Goal: Ask a question

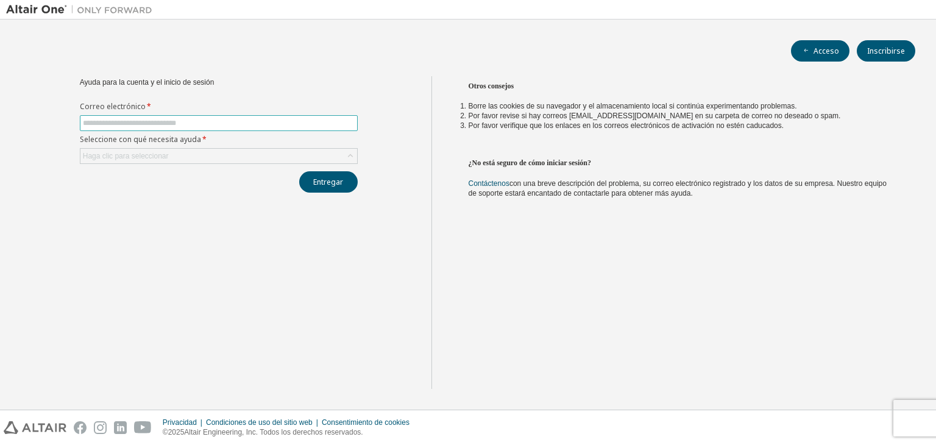
click at [120, 120] on input "text" at bounding box center [219, 123] width 272 height 10
type input "**********"
click at [192, 163] on div "Haga clic para seleccionar" at bounding box center [218, 156] width 277 height 15
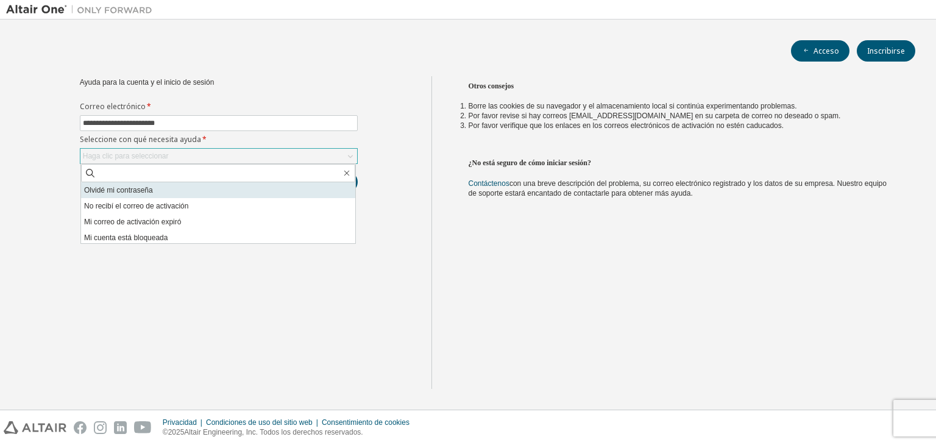
click at [144, 193] on font "Olvidé mi contraseña" at bounding box center [118, 190] width 69 height 9
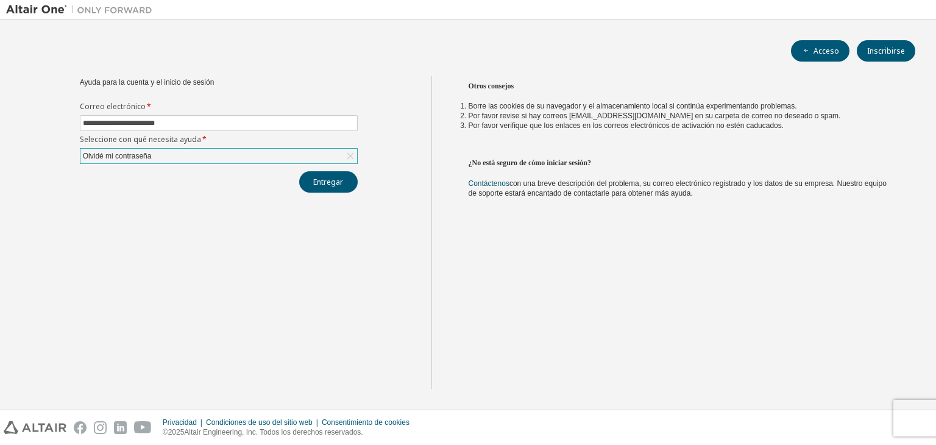
click at [195, 152] on div "Olvidé mi contraseña" at bounding box center [218, 156] width 277 height 15
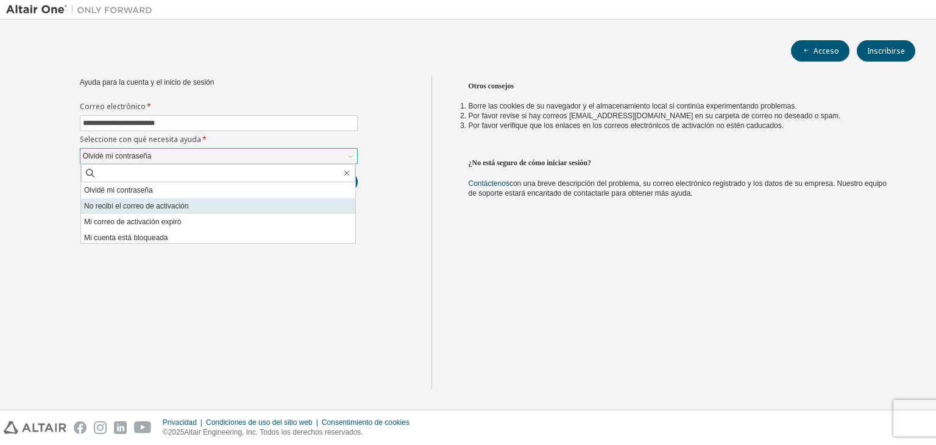
click at [174, 213] on li "No recibí el correo de activación" at bounding box center [218, 206] width 274 height 16
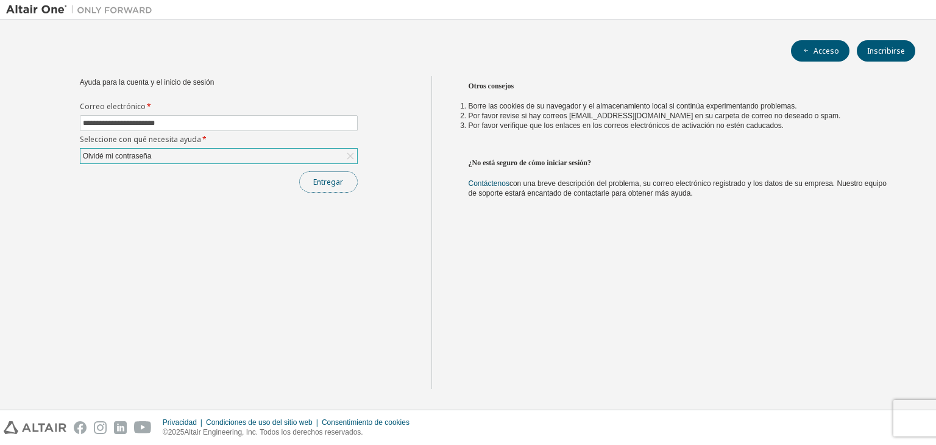
click at [312, 181] on button "Entregar" at bounding box center [328, 181] width 59 height 21
